Goal: Task Accomplishment & Management: Complete application form

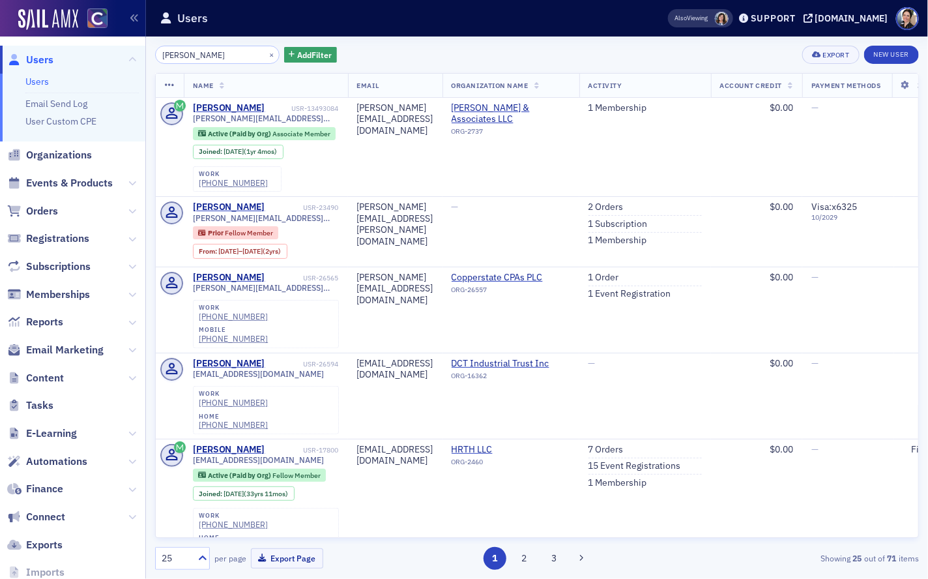
drag, startPoint x: 49, startPoint y: 209, endPoint x: 126, endPoint y: 160, distance: 91.5
click at [49, 209] on span "Orders" at bounding box center [42, 211] width 32 height 14
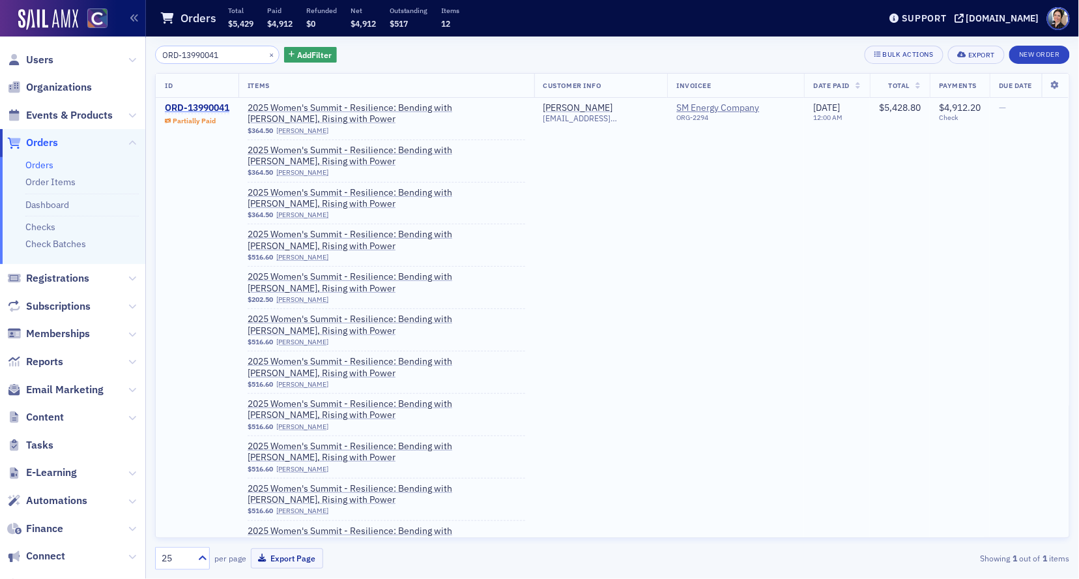
type input "ORD-13990041"
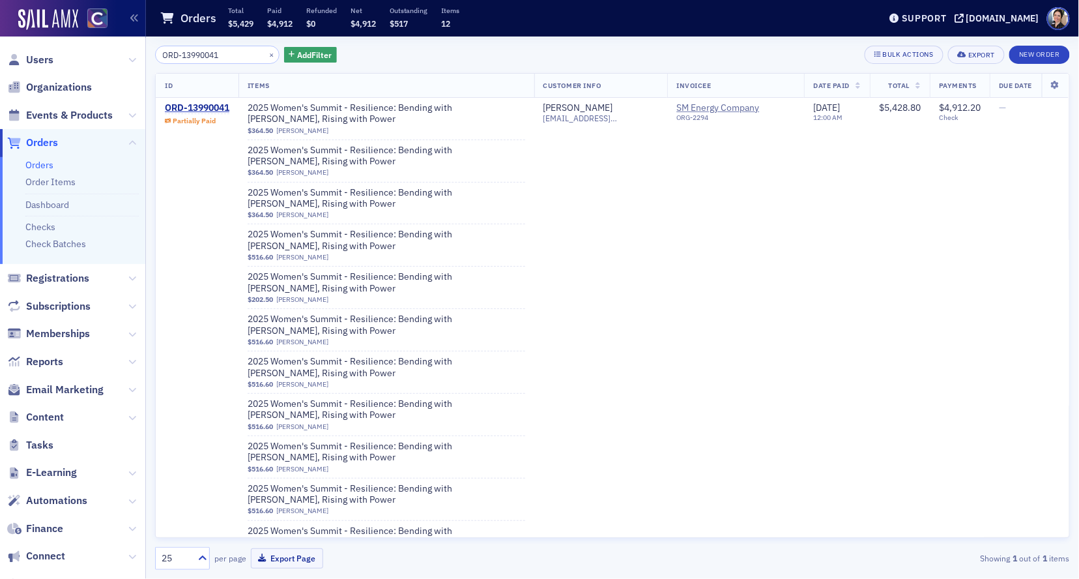
drag, startPoint x: 195, startPoint y: 109, endPoint x: 126, endPoint y: 110, distance: 69.1
click at [195, 109] on div "ORD-13990041" at bounding box center [197, 108] width 65 height 12
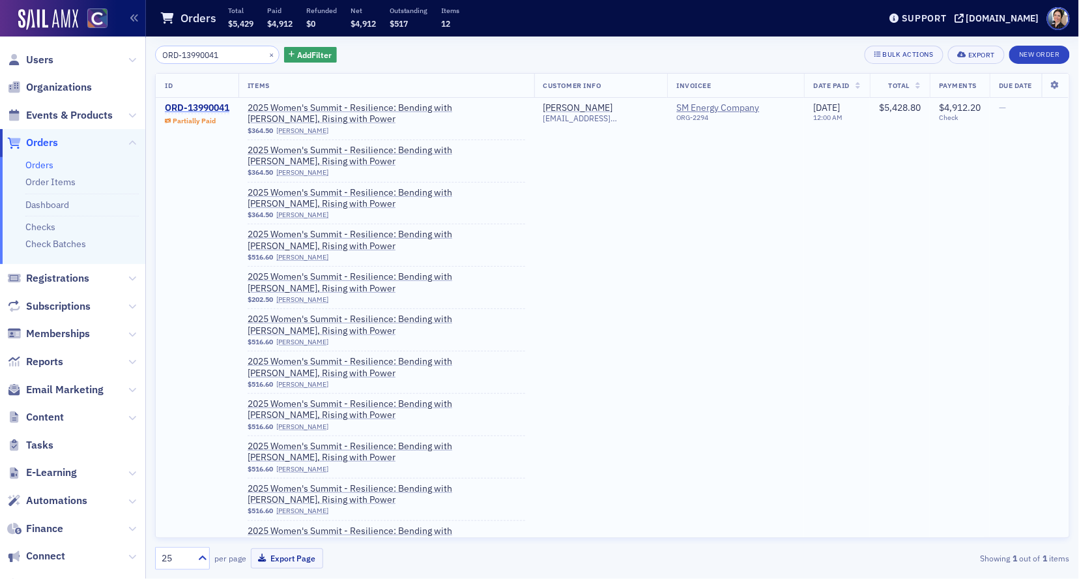
click at [203, 109] on div "ORD-13990041" at bounding box center [197, 108] width 65 height 12
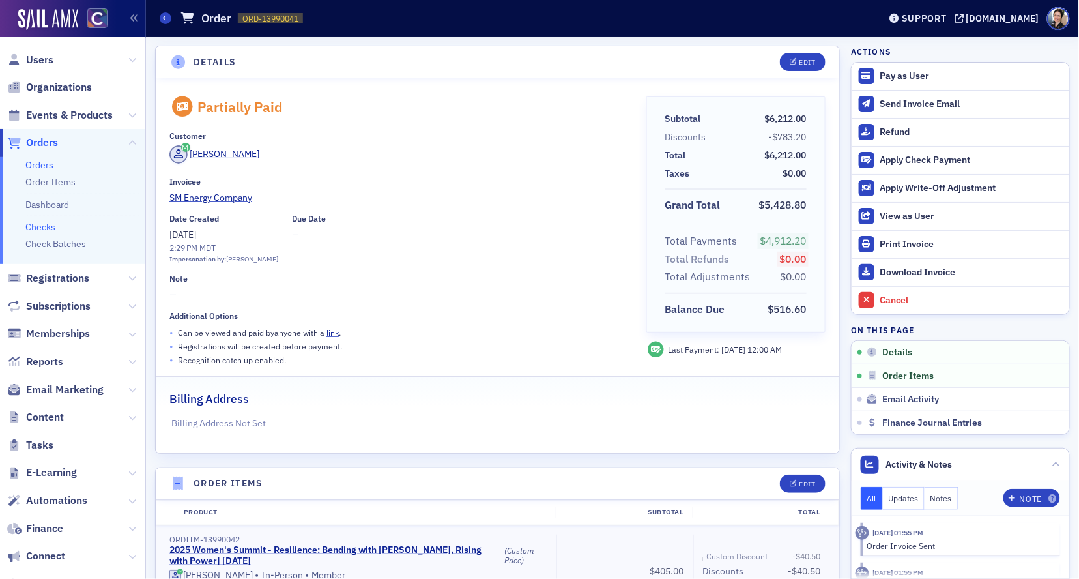
click at [46, 227] on link "Checks" at bounding box center [40, 227] width 30 height 12
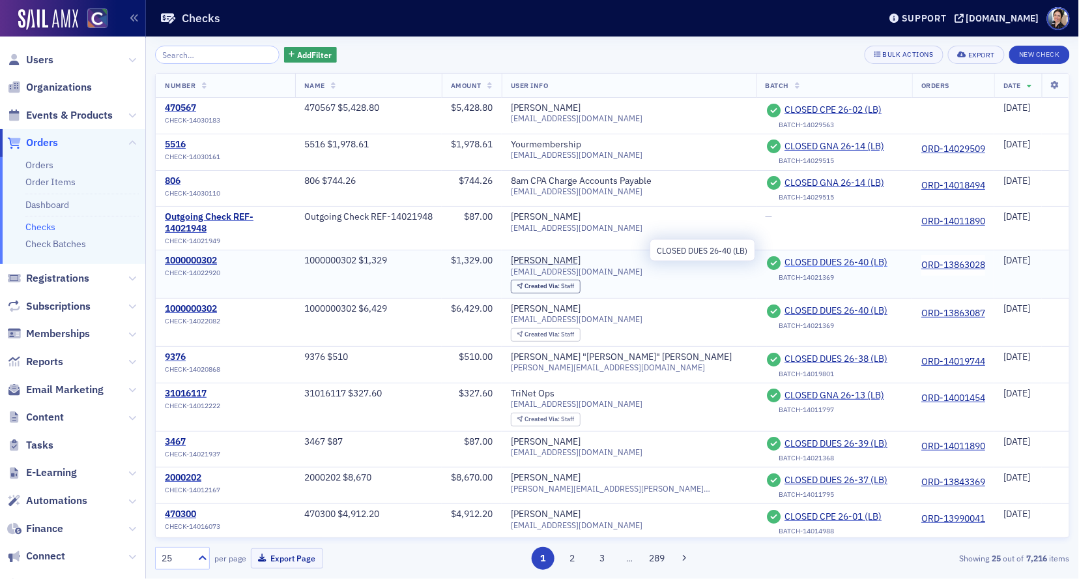
click at [809, 257] on span "CLOSED DUES 26-40 (LB)" at bounding box center [844, 263] width 119 height 12
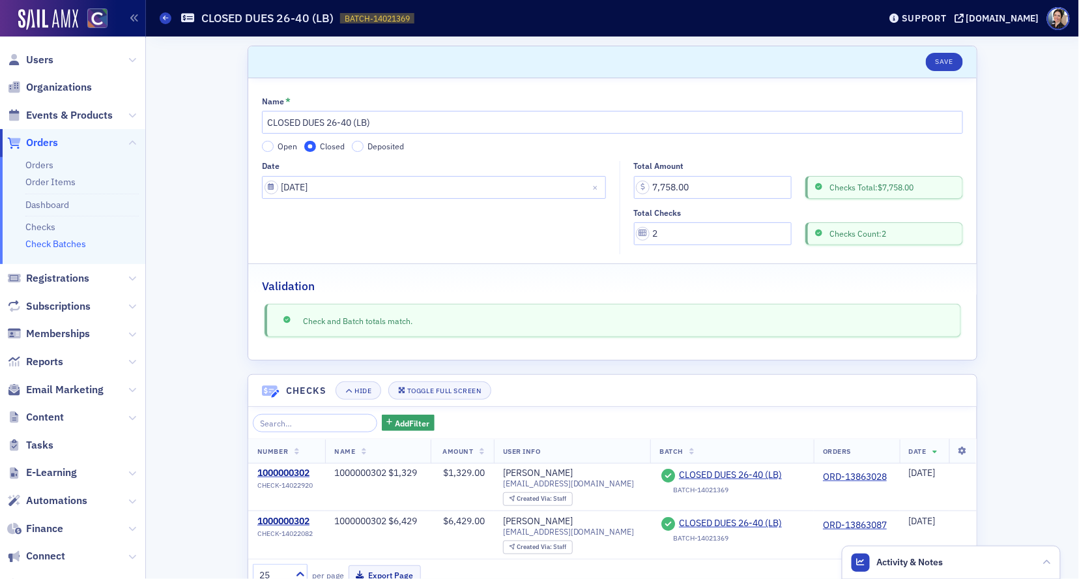
scroll to position [36, 0]
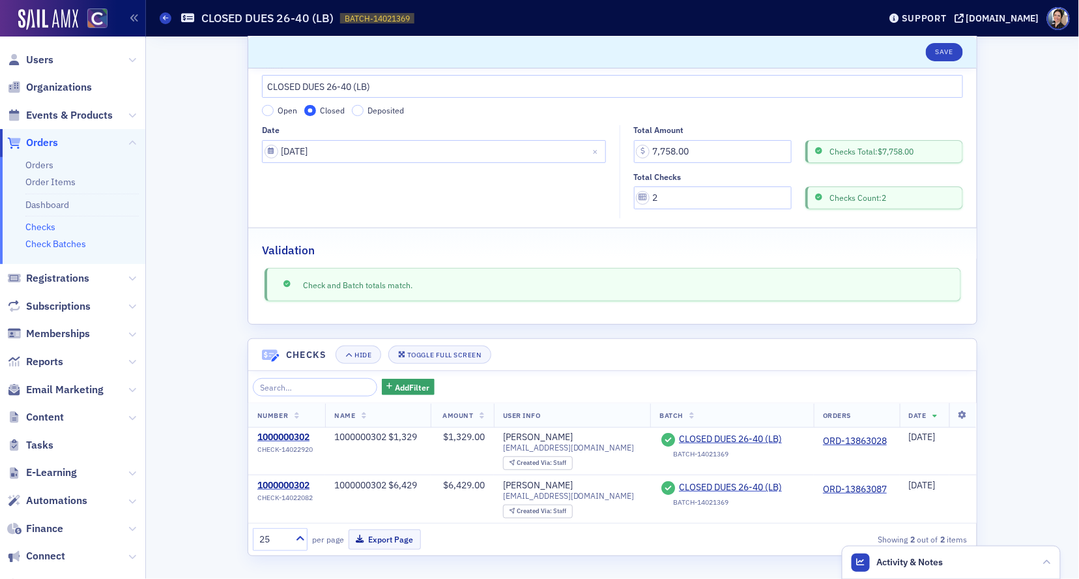
click at [50, 224] on link "Checks" at bounding box center [40, 227] width 30 height 12
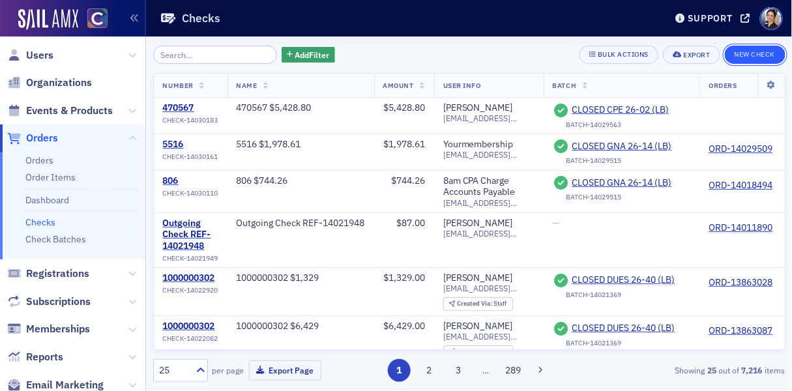
click at [765, 51] on button "New Check" at bounding box center [755, 55] width 61 height 18
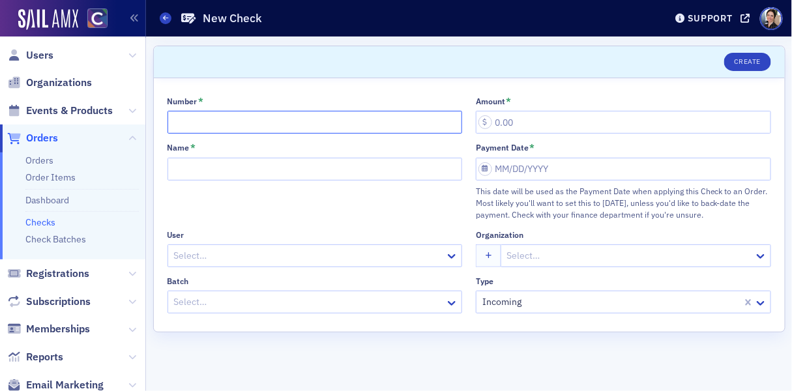
click at [190, 123] on input "Number *" at bounding box center [314, 122] width 295 height 23
type input "5100000151"
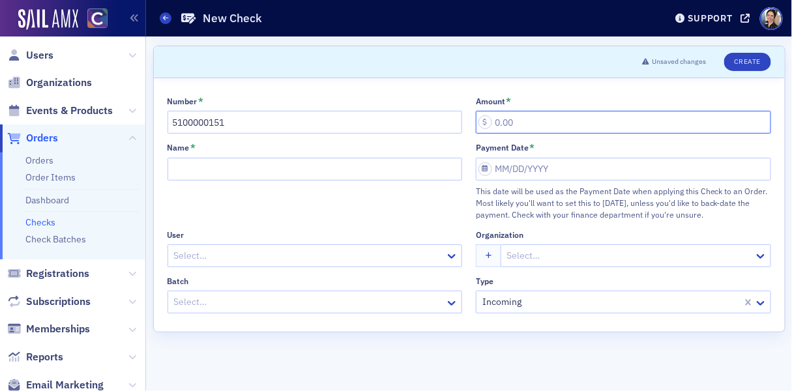
paste input "838.25"
type input "838.25"
click at [266, 175] on input "Name *" at bounding box center [314, 169] width 295 height 23
paste input "$838.25"
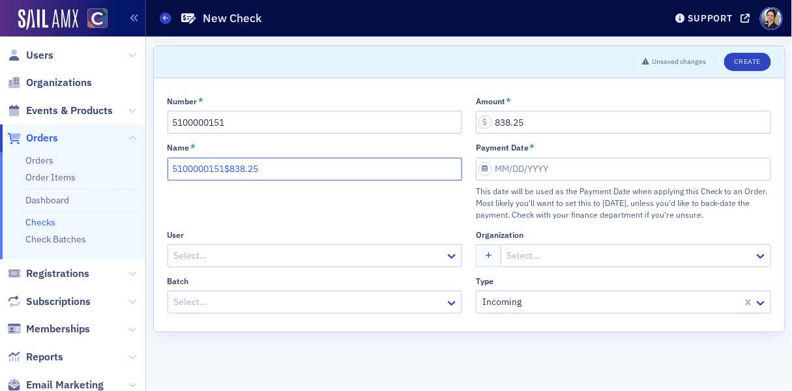
click at [228, 171] on input "5100000151$838.25" at bounding box center [314, 169] width 295 height 23
type input "5100000151 $838.25"
select select "8"
select select "2025"
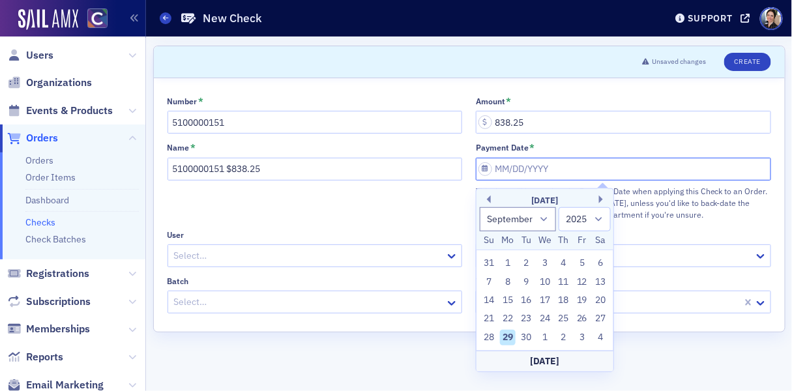
click at [544, 171] on input "Payment Date *" at bounding box center [623, 169] width 295 height 23
drag, startPoint x: 512, startPoint y: 315, endPoint x: 500, endPoint y: 313, distance: 12.5
click at [512, 315] on div "22" at bounding box center [508, 319] width 16 height 16
type input "[DATE]"
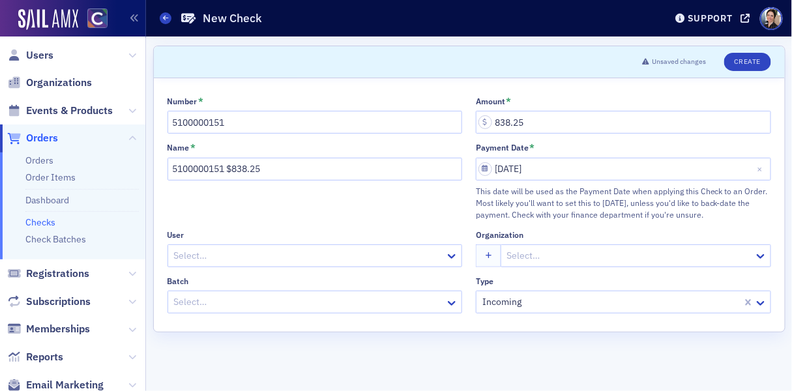
click at [228, 306] on div at bounding box center [309, 302] width 272 height 16
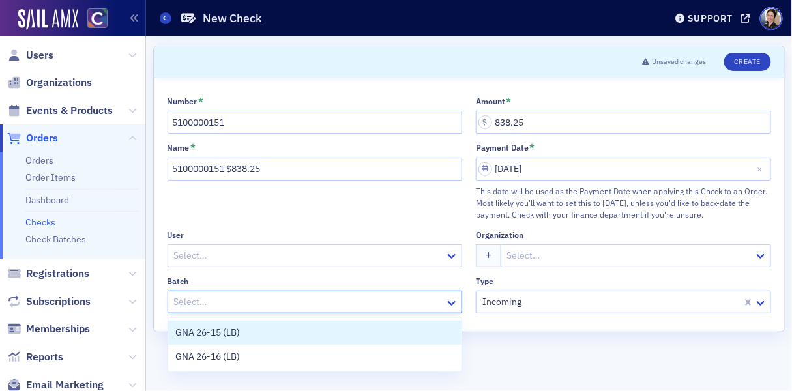
click at [225, 257] on div at bounding box center [309, 256] width 272 height 16
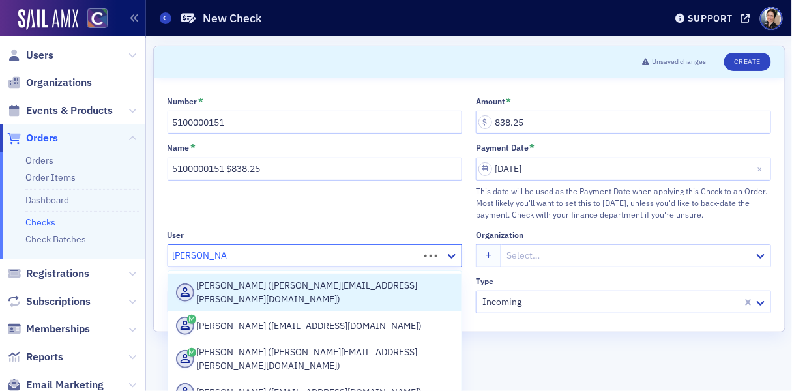
type input "[PERSON_NAME]"
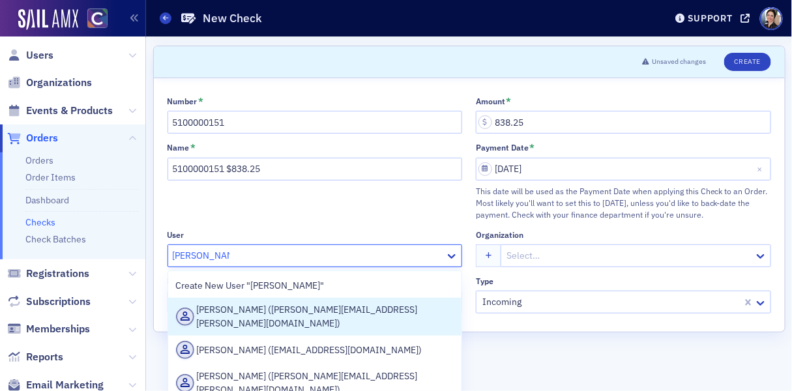
drag, startPoint x: 247, startPoint y: 313, endPoint x: 224, endPoint y: 313, distance: 22.8
click at [246, 313] on div "[PERSON_NAME] ([PERSON_NAME][EMAIL_ADDRESS][PERSON_NAME][DOMAIN_NAME])" at bounding box center [315, 316] width 278 height 27
